Goal: Check status: Check status

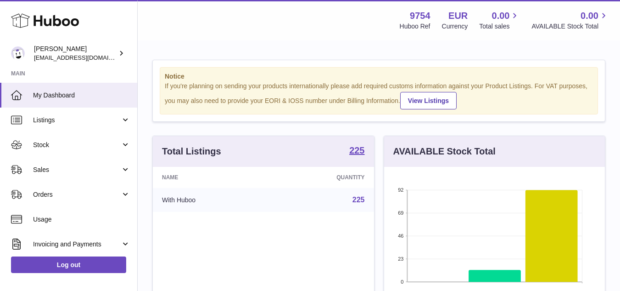
scroll to position [143, 221]
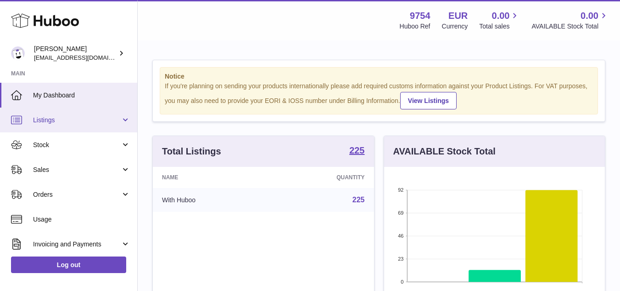
click at [71, 116] on span "Listings" at bounding box center [77, 120] width 88 height 9
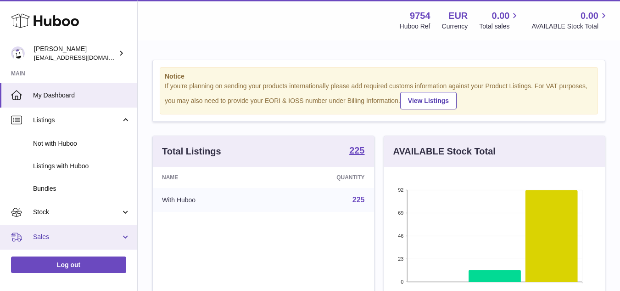
click at [36, 235] on span "Sales" at bounding box center [77, 236] width 88 height 9
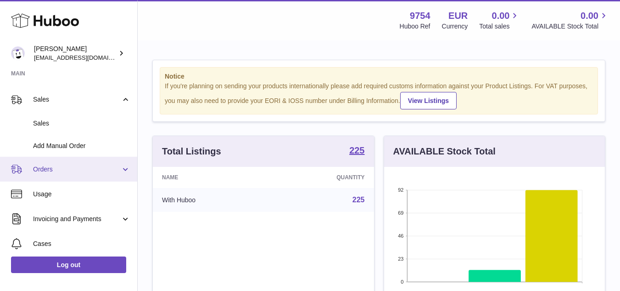
scroll to position [138, 0]
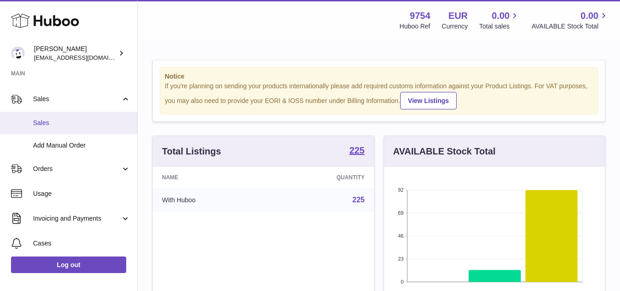
click at [59, 123] on span "Sales" at bounding box center [81, 122] width 97 height 9
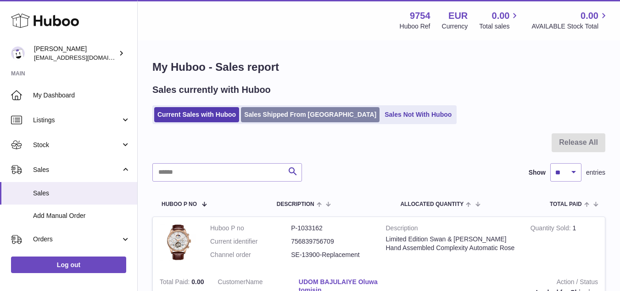
click at [289, 119] on link "Sales Shipped From Huboo" at bounding box center [310, 114] width 139 height 15
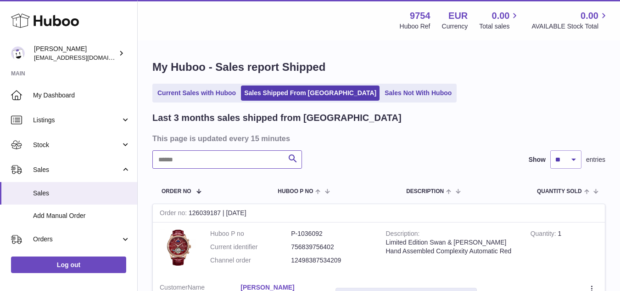
click at [255, 157] on input "text" at bounding box center [227, 159] width 150 height 18
paste input "**********"
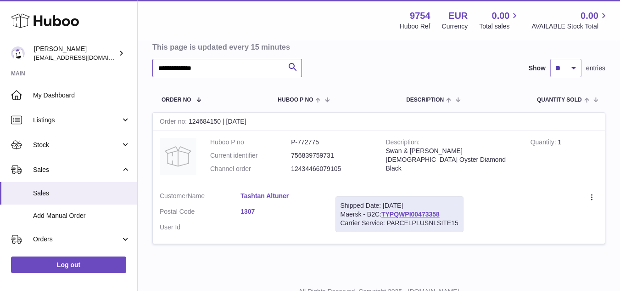
scroll to position [92, 0]
type input "**********"
click at [202, 118] on div "Order no 124684150 | 14th Sep" at bounding box center [379, 121] width 452 height 18
click at [214, 118] on div "Order no 124684150 | 14th Sep" at bounding box center [379, 121] width 452 height 18
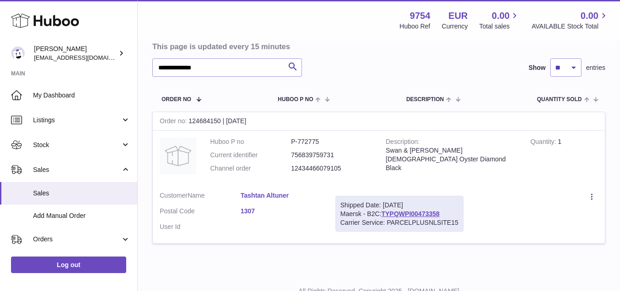
drag, startPoint x: 223, startPoint y: 121, endPoint x: 213, endPoint y: 119, distance: 9.8
click at [213, 119] on div "Order no 124684150 | 14th Sep" at bounding box center [379, 121] width 452 height 18
click at [202, 118] on div "Order no 124684150 | 14th Sep" at bounding box center [379, 121] width 452 height 18
drag, startPoint x: 191, startPoint y: 121, endPoint x: 222, endPoint y: 120, distance: 31.2
click at [222, 120] on div "Order no 124684150 | 14th Sep" at bounding box center [379, 121] width 452 height 18
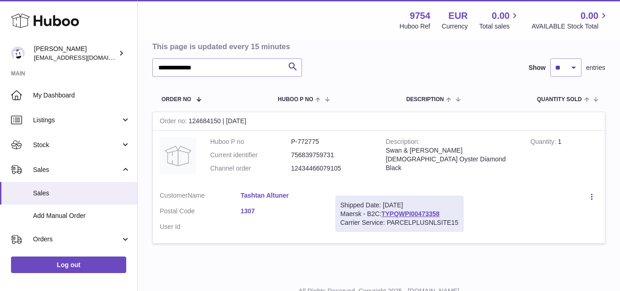
copy div "124684150"
